Goal: Information Seeking & Learning: Check status

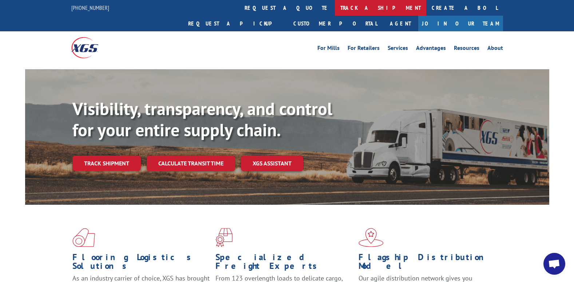
click at [335, 11] on link "track a shipment" at bounding box center [380, 8] width 91 height 16
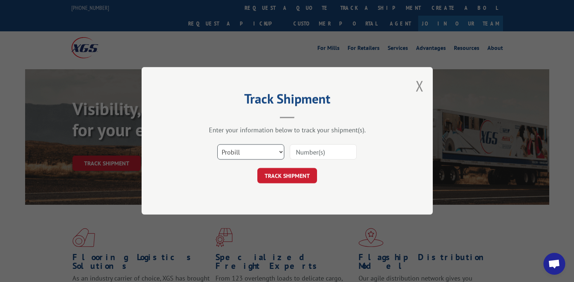
click at [282, 154] on select "Select category... Probill BOL PO" at bounding box center [250, 152] width 67 height 15
select select "bol"
click at [217, 145] on select "Select category... Probill BOL PO" at bounding box center [250, 152] width 67 height 15
click at [335, 145] on input at bounding box center [323, 152] width 67 height 15
paste input "8641392"
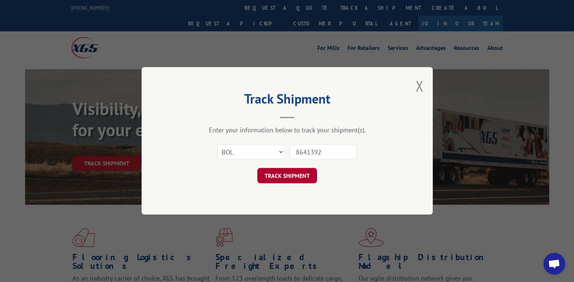
type input "8641392"
click at [306, 180] on button "TRACK SHIPMENT" at bounding box center [287, 175] width 60 height 15
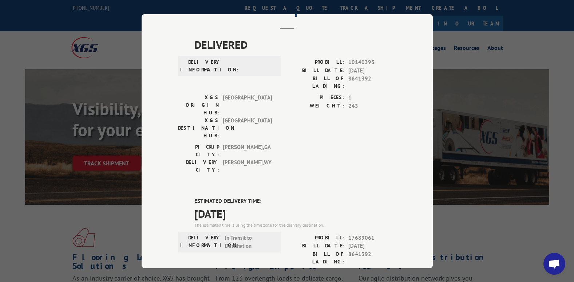
scroll to position [73, 0]
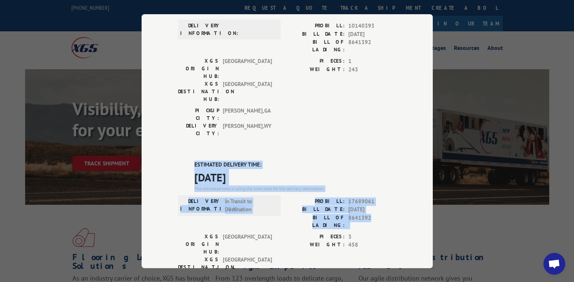
drag, startPoint x: 188, startPoint y: 119, endPoint x: 379, endPoint y: 173, distance: 198.6
copy div "ESTIMATED DELIVERY TIME: [DATE] The estimated time is using the time zone for t…"
